Goal: Task Accomplishment & Management: Manage account settings

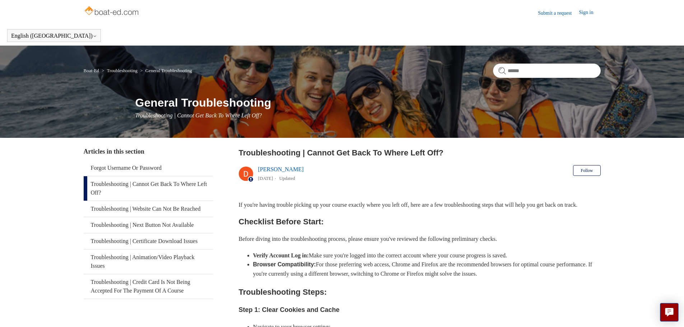
click at [590, 9] on link "Sign in" at bounding box center [590, 13] width 22 height 9
click at [574, 12] on span "[PERSON_NAME]" at bounding box center [572, 12] width 46 height 6
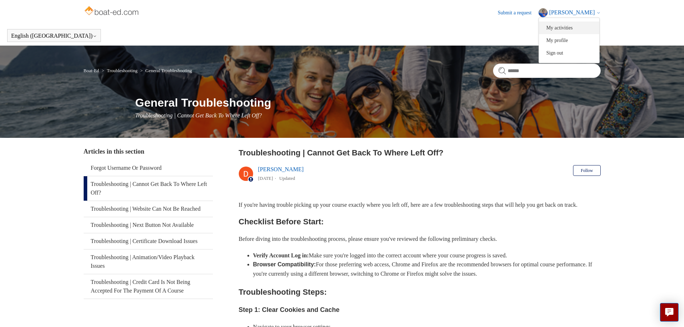
click at [570, 26] on link "My activities" at bounding box center [569, 28] width 60 height 13
